Goal: Transaction & Acquisition: Download file/media

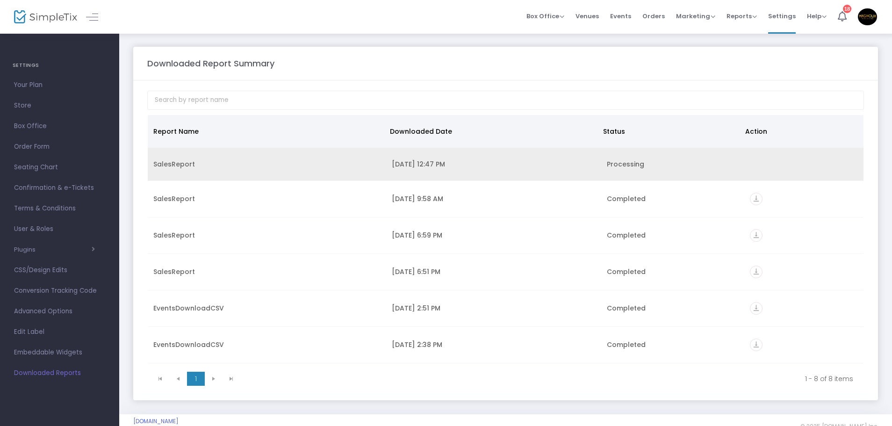
click at [426, 166] on div "10/13/2025 12:47 PM" at bounding box center [493, 163] width 203 height 9
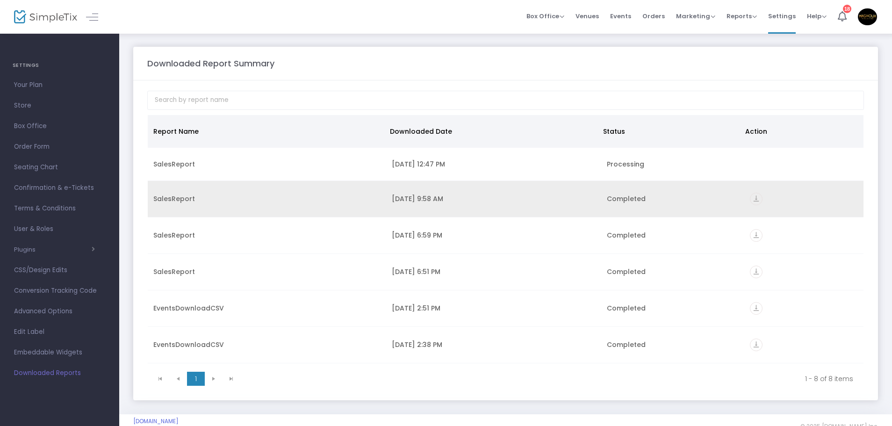
click at [354, 190] on td "SalesReport" at bounding box center [267, 199] width 238 height 36
click at [755, 202] on icon "vertical_align_bottom" at bounding box center [756, 199] width 13 height 13
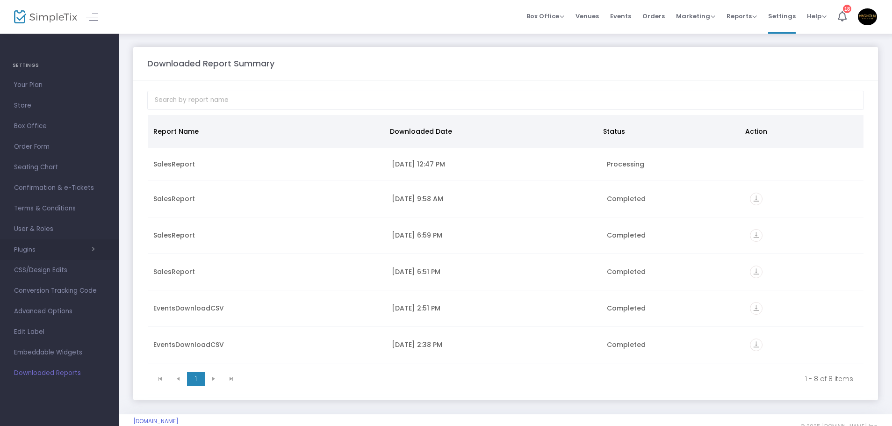
click at [22, 243] on div "Plugins Constant Contact Integrately Mailchimp Make (Integromat) Smartwaiver Za…" at bounding box center [59, 249] width 119 height 21
